Goal: Information Seeking & Learning: Learn about a topic

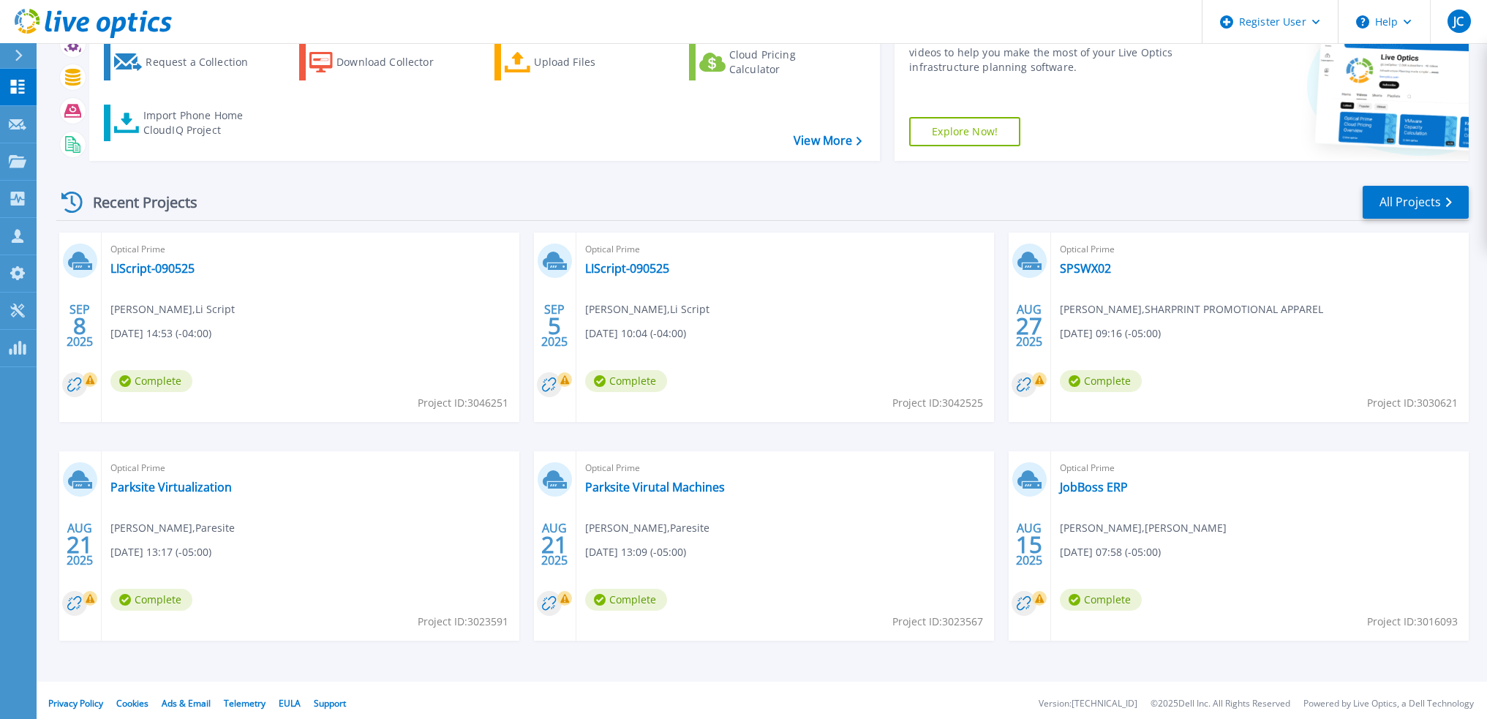
scroll to position [91, 0]
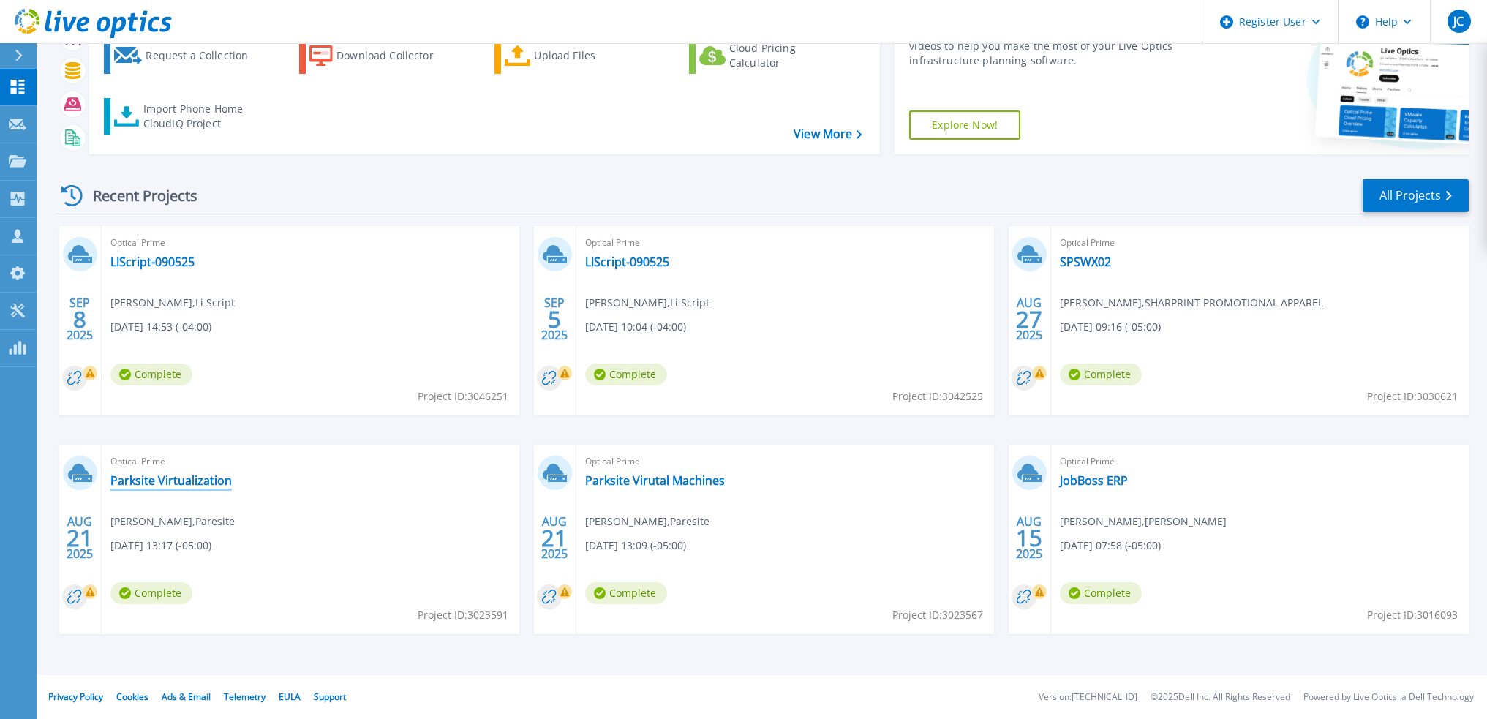
click at [192, 483] on link "Parksite Virtualization" at bounding box center [170, 480] width 121 height 15
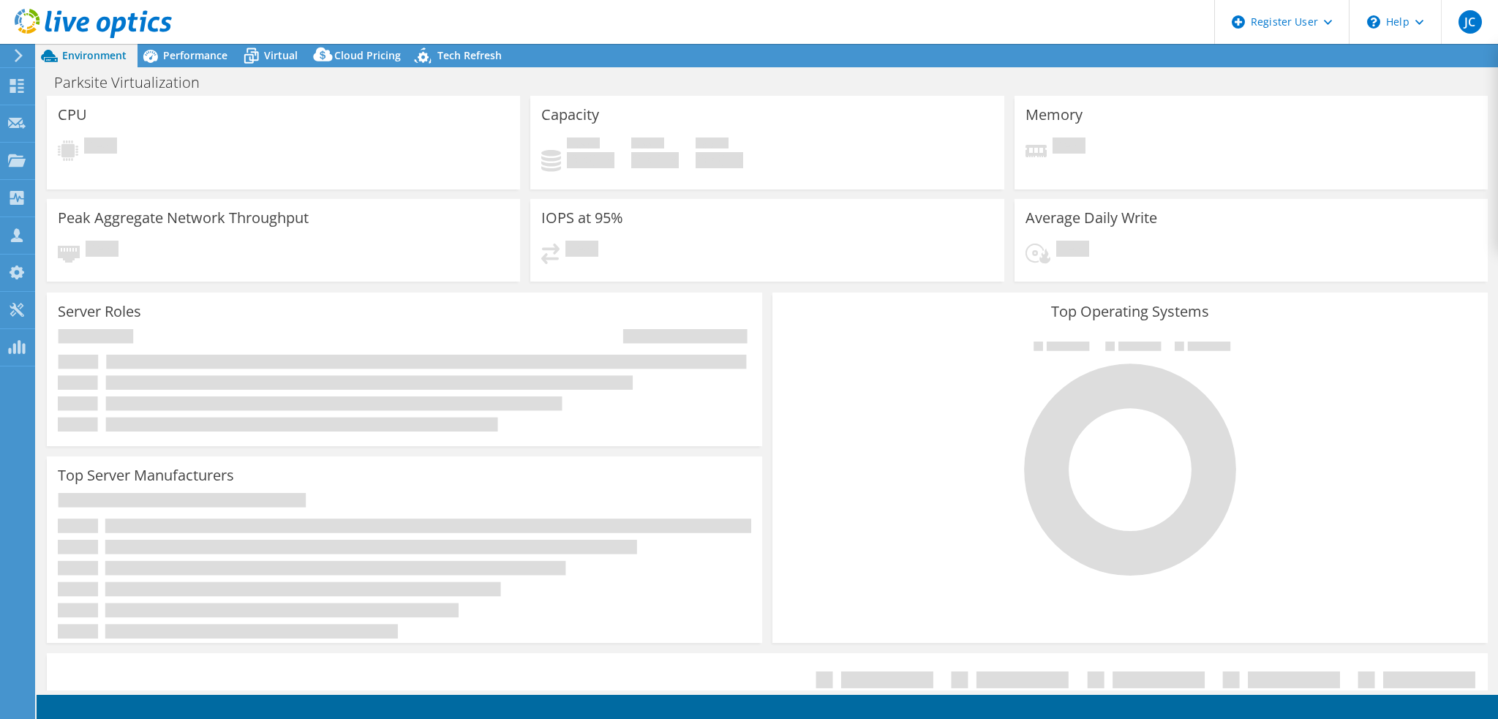
select select "USEast"
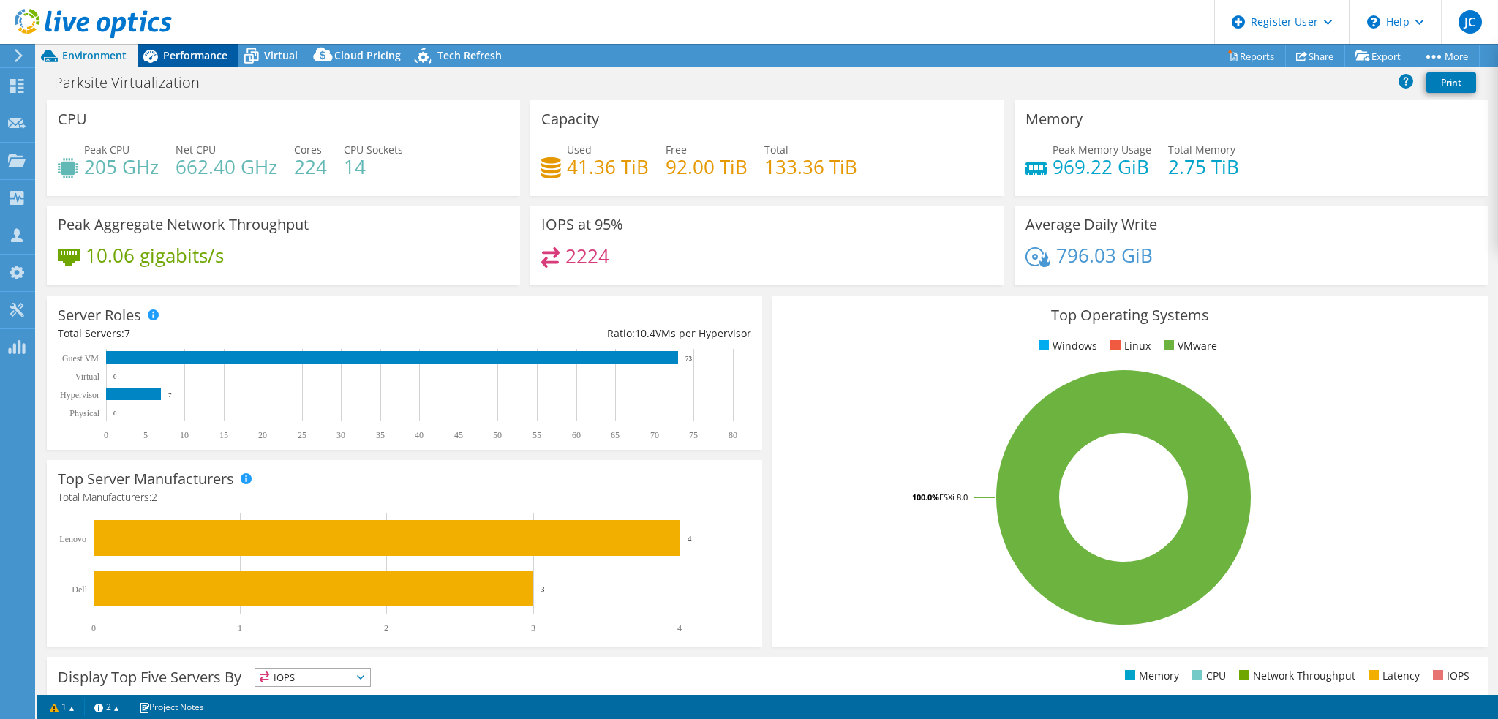
click at [191, 56] on span "Performance" at bounding box center [195, 55] width 64 height 14
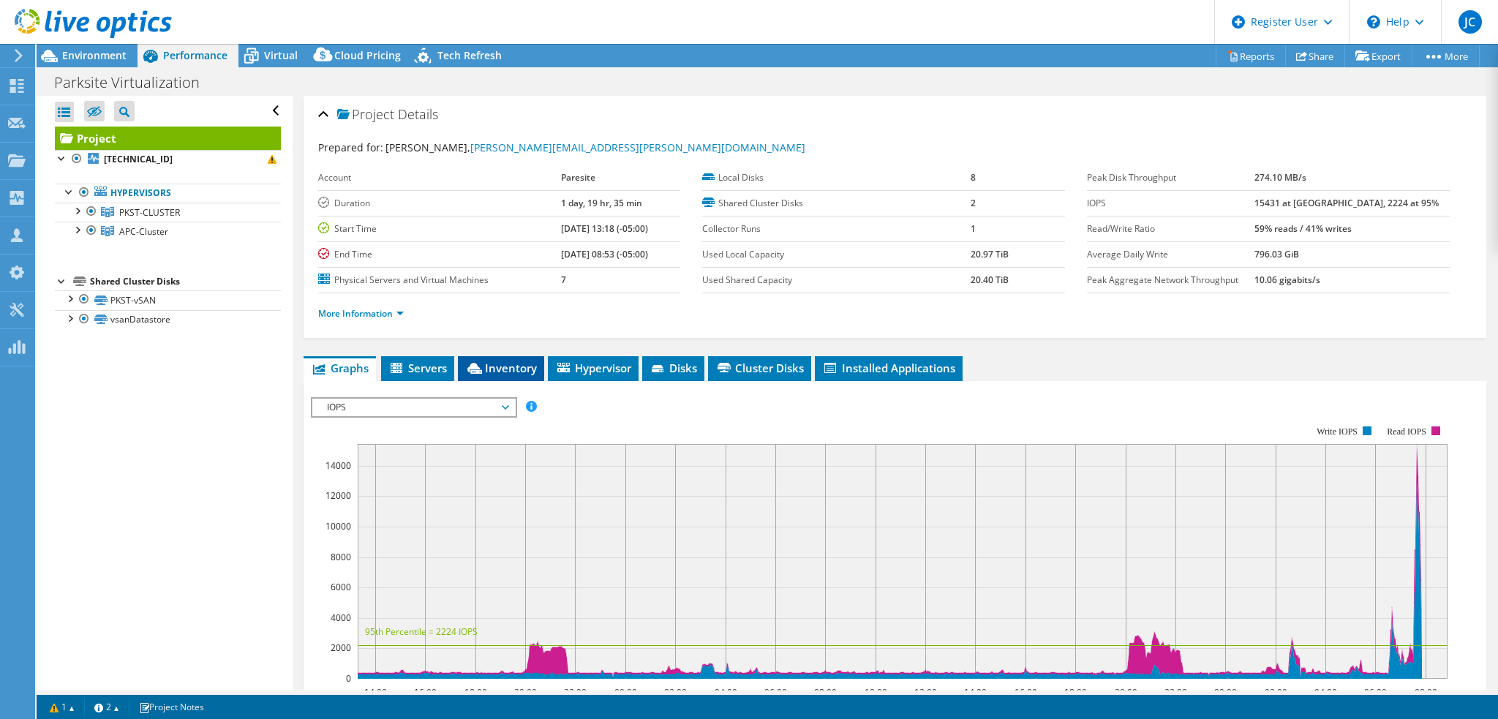
click at [487, 362] on span "Inventory" at bounding box center [501, 368] width 72 height 15
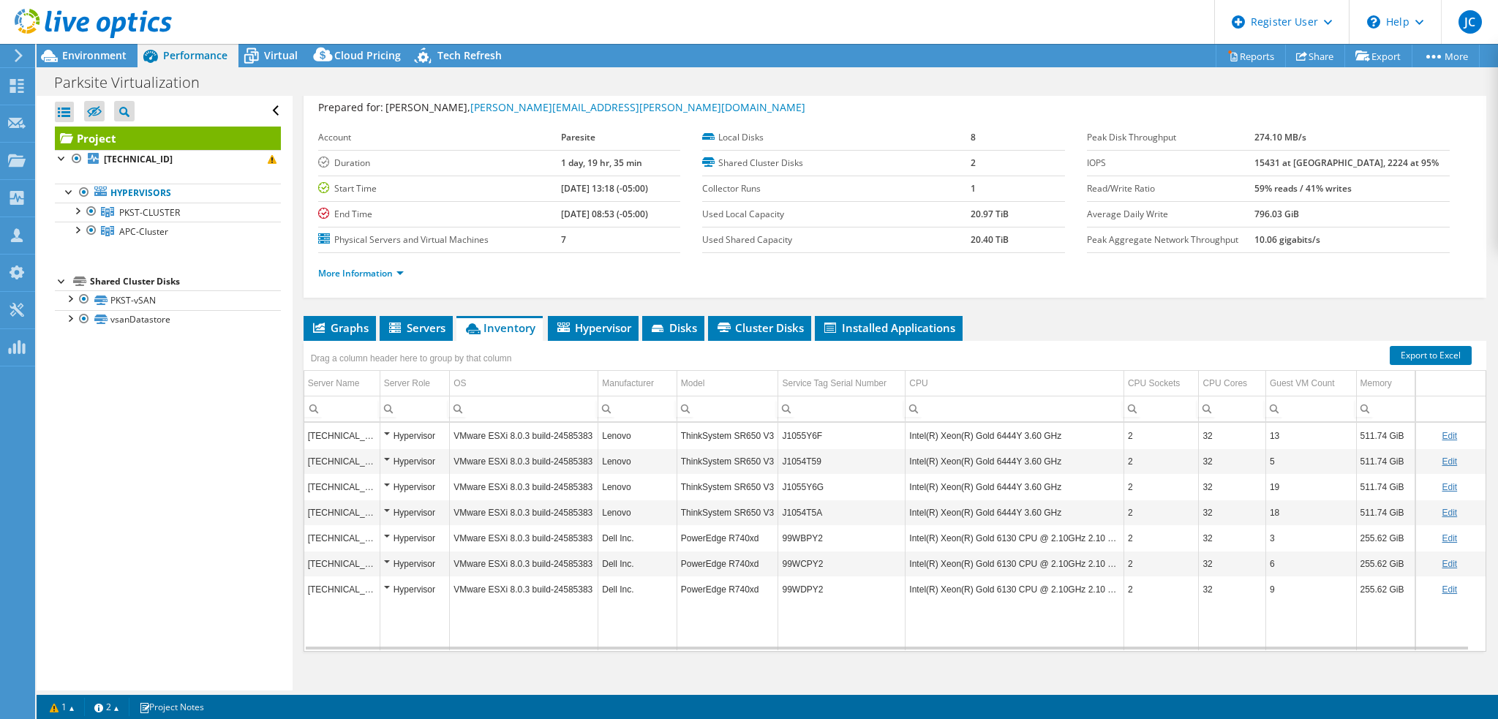
scroll to position [57, 0]
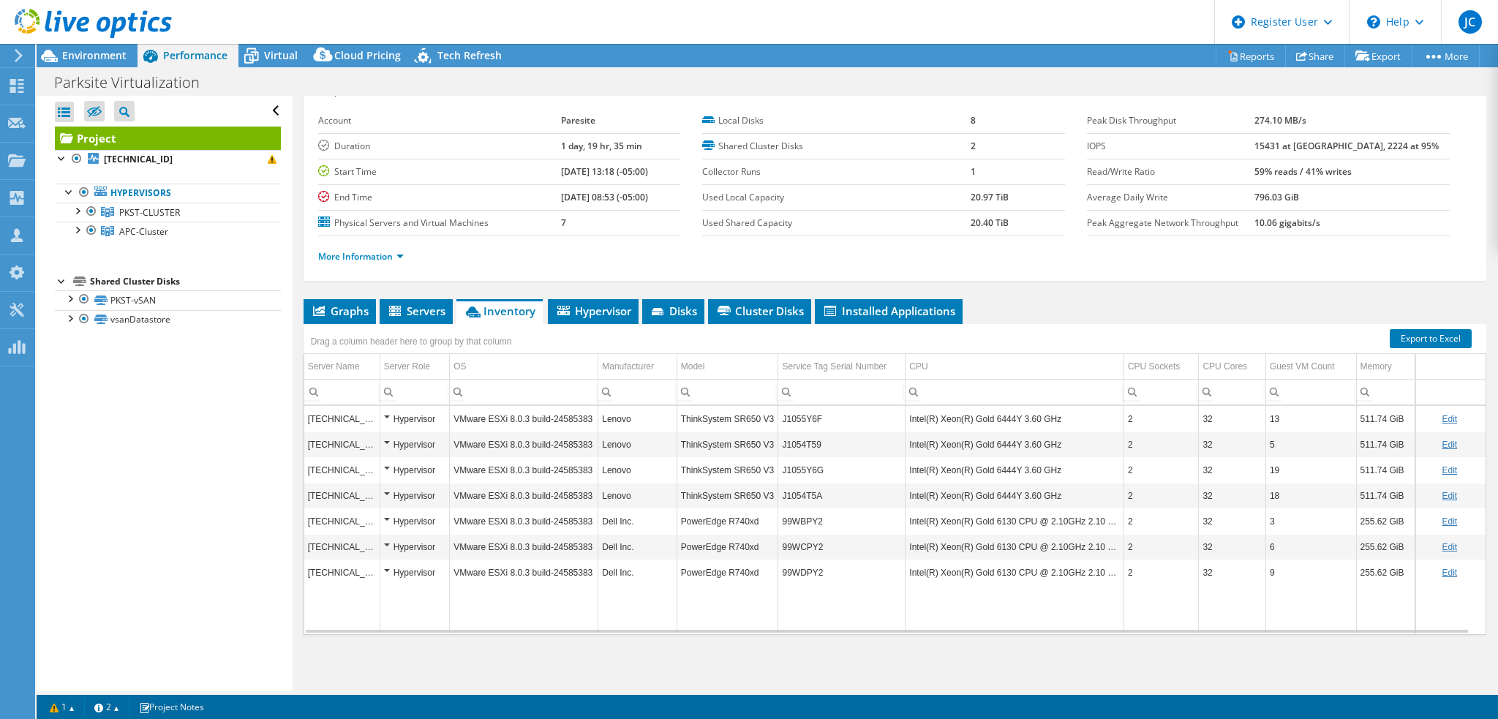
click at [57, 282] on div at bounding box center [62, 280] width 15 height 15
click at [72, 299] on div at bounding box center [69, 297] width 15 height 15
click at [71, 397] on div at bounding box center [69, 393] width 15 height 15
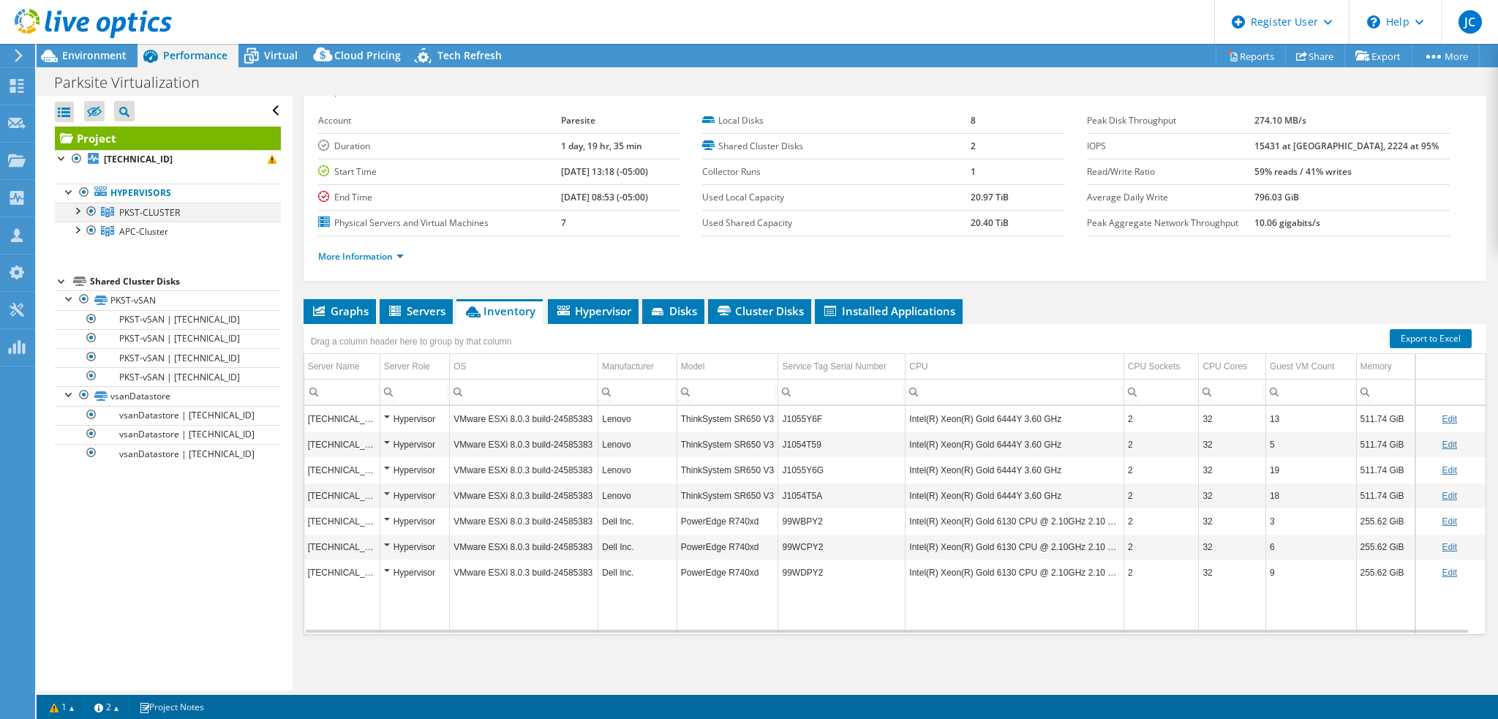
click at [78, 209] on div at bounding box center [76, 210] width 15 height 15
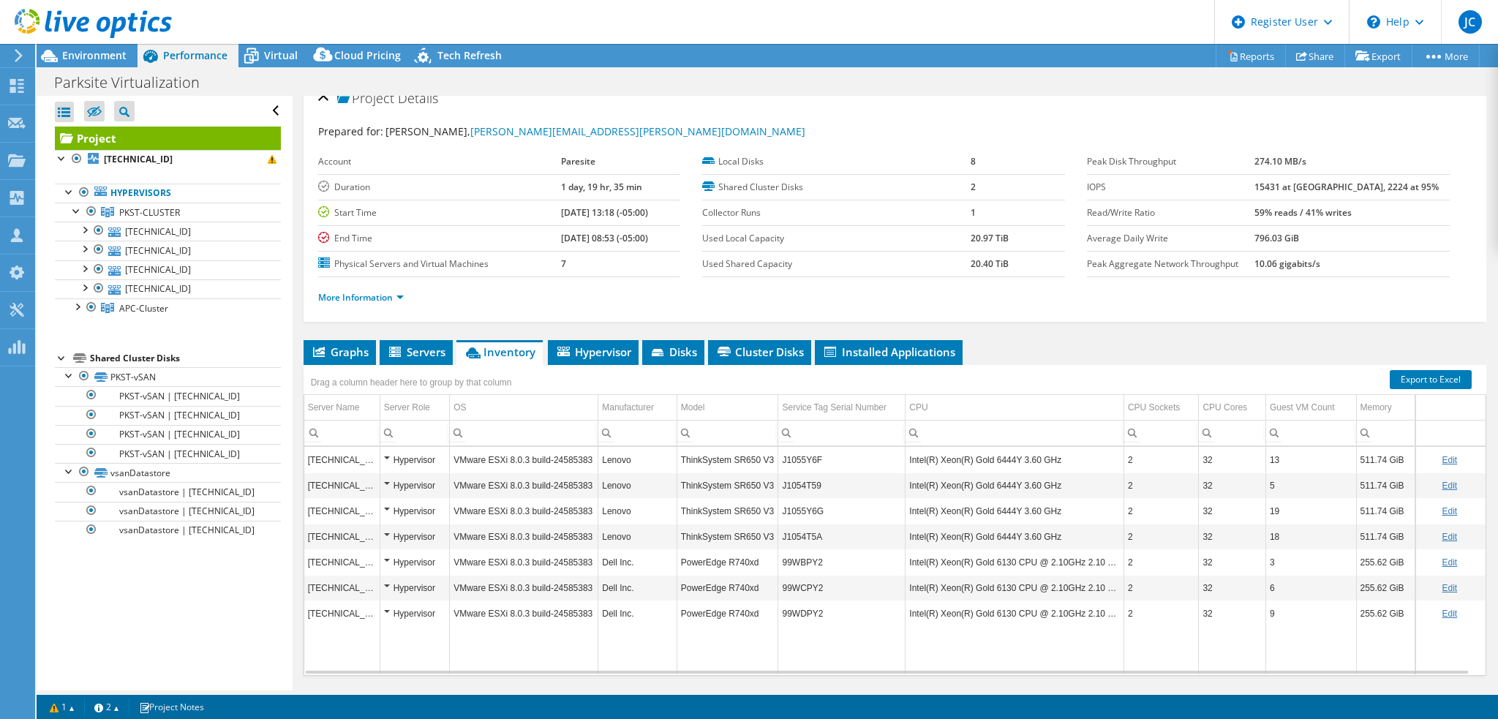
scroll to position [0, 0]
